Goal: Entertainment & Leisure: Consume media (video, audio)

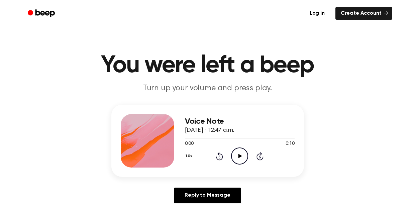
click at [232, 157] on icon "Play Audio" at bounding box center [239, 155] width 17 height 17
click at [186, 138] on div at bounding box center [240, 137] width 110 height 5
click at [235, 149] on circle at bounding box center [239, 156] width 16 height 16
click at [234, 156] on icon "Play Audio" at bounding box center [239, 155] width 17 height 17
click at [233, 154] on icon "Play Audio" at bounding box center [239, 155] width 17 height 17
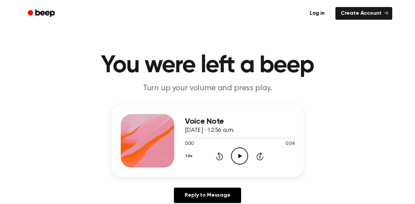
click at [240, 152] on icon "Play Audio" at bounding box center [239, 155] width 17 height 17
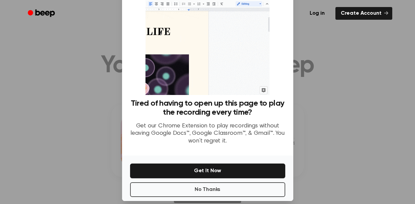
scroll to position [39, 0]
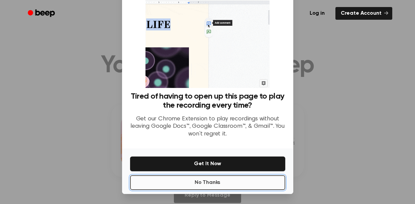
click at [211, 185] on button "No Thanks" at bounding box center [207, 182] width 155 height 15
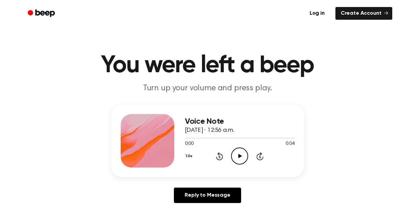
click at [245, 158] on icon "Play Audio" at bounding box center [239, 155] width 17 height 17
click at [238, 158] on icon "Play Audio" at bounding box center [239, 155] width 17 height 17
click at [242, 153] on icon "Play Audio" at bounding box center [239, 155] width 17 height 17
click at [240, 159] on icon "Play Audio" at bounding box center [239, 155] width 17 height 17
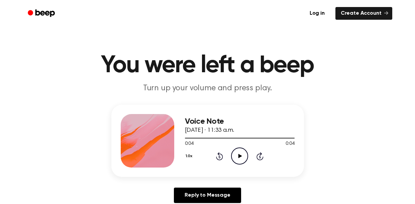
click at [233, 156] on icon "Play Audio" at bounding box center [239, 155] width 17 height 17
click at [242, 153] on icon "Play Audio" at bounding box center [239, 155] width 17 height 17
click at [242, 160] on icon "Play Audio" at bounding box center [239, 155] width 17 height 17
click at [240, 155] on icon at bounding box center [240, 156] width 4 height 4
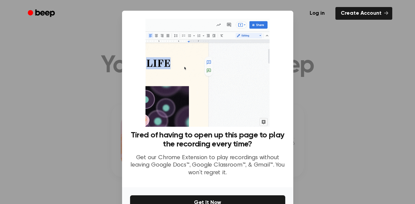
click at [289, 133] on div "Tired of having to open up this page to play the recording every time? Get our …" at bounding box center [207, 99] width 171 height 176
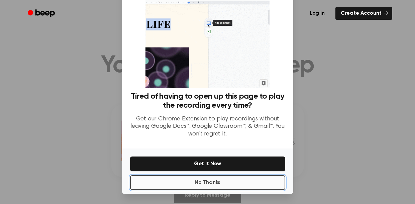
click at [248, 181] on button "No Thanks" at bounding box center [207, 182] width 155 height 15
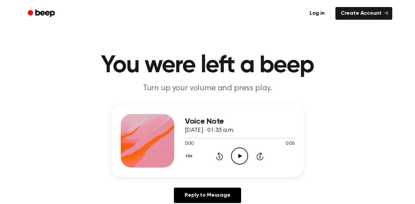
click at [238, 152] on icon "Play Audio" at bounding box center [239, 155] width 17 height 17
click at [234, 158] on icon "Play Audio" at bounding box center [239, 155] width 17 height 17
click at [237, 153] on icon "Play Audio" at bounding box center [239, 155] width 17 height 17
click at [234, 152] on icon "Play Audio" at bounding box center [239, 155] width 17 height 17
click at [186, 138] on div at bounding box center [214, 138] width 58 height 1
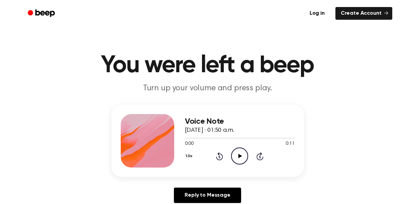
click at [236, 152] on icon "Play Audio" at bounding box center [239, 155] width 17 height 17
click at [239, 154] on icon "Play Audio" at bounding box center [239, 155] width 17 height 17
click at [238, 157] on icon "Play Audio" at bounding box center [239, 155] width 17 height 17
click at [240, 153] on icon "Play Audio" at bounding box center [239, 155] width 17 height 17
click at [238, 157] on icon at bounding box center [240, 156] width 4 height 4
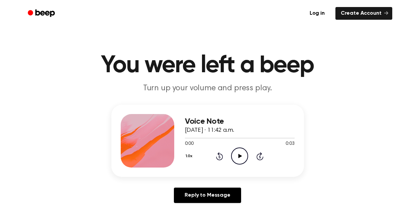
click at [240, 155] on icon at bounding box center [240, 156] width 4 height 4
click at [238, 160] on icon "Play Audio" at bounding box center [239, 155] width 17 height 17
click at [240, 158] on icon "Play Audio" at bounding box center [239, 155] width 17 height 17
click at [237, 159] on icon "Play Audio" at bounding box center [239, 155] width 17 height 17
click at [244, 163] on circle at bounding box center [239, 156] width 16 height 16
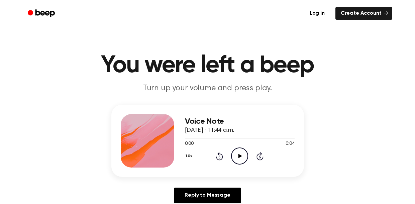
click at [237, 161] on icon "Play Audio" at bounding box center [239, 155] width 17 height 17
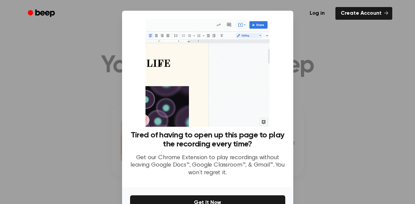
scroll to position [39, 0]
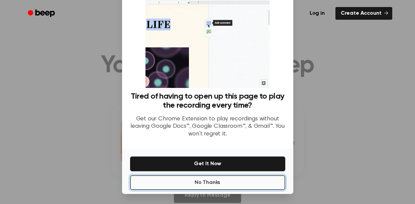
click at [226, 182] on button "No Thanks" at bounding box center [207, 182] width 155 height 15
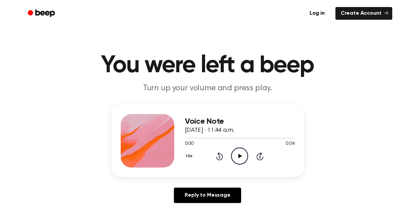
click at [234, 158] on icon "Play Audio" at bounding box center [239, 155] width 17 height 17
click at [235, 162] on icon "Play Audio" at bounding box center [239, 155] width 17 height 17
click at [236, 159] on icon "Play Audio" at bounding box center [239, 155] width 17 height 17
click at [241, 158] on icon "Play Audio" at bounding box center [239, 155] width 17 height 17
click at [245, 150] on circle at bounding box center [239, 156] width 16 height 16
